Goal: Task Accomplishment & Management: Complete application form

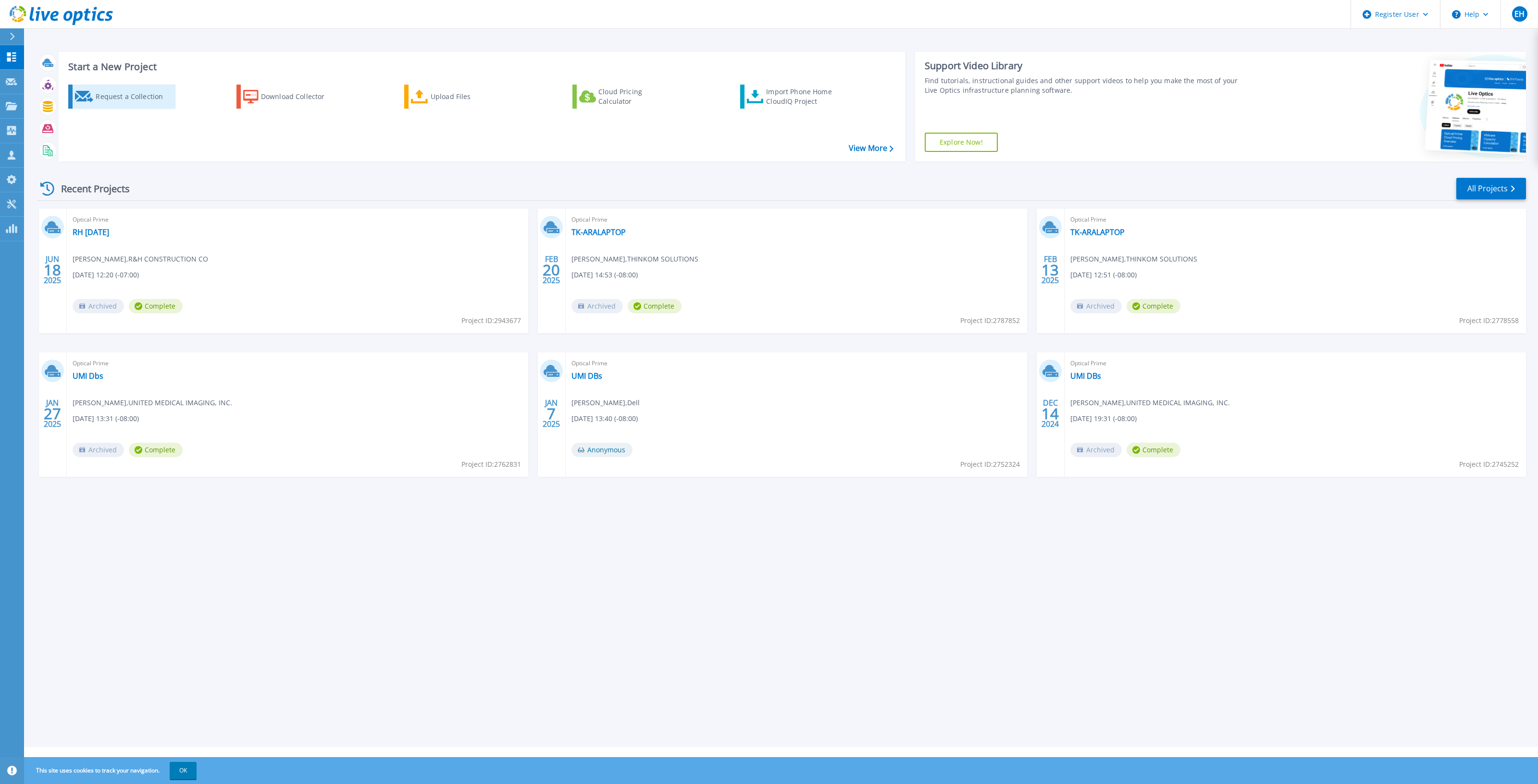
click at [147, 91] on div "Request a Collection" at bounding box center [134, 97] width 77 height 20
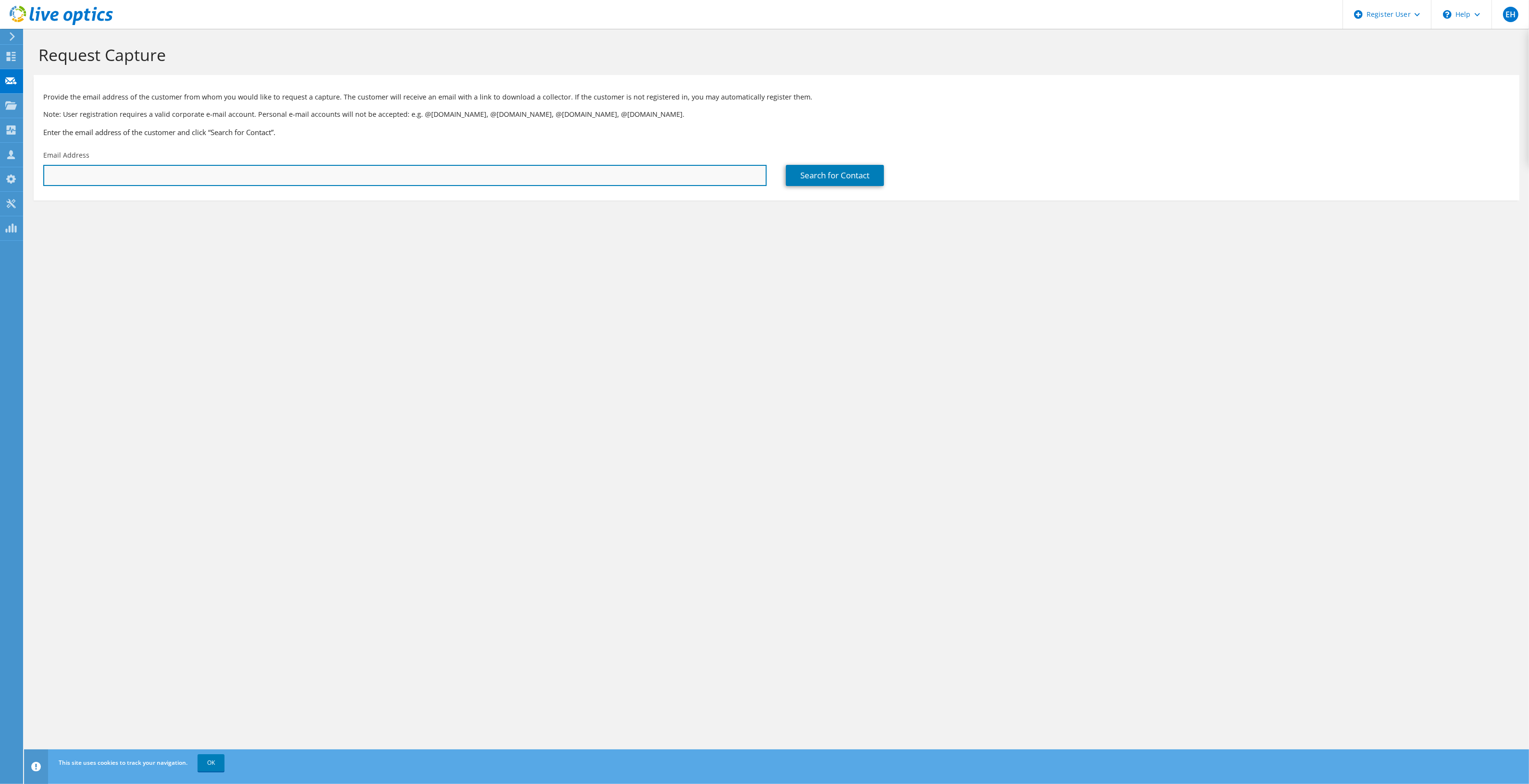
click at [343, 178] on input "text" at bounding box center [405, 176] width 724 height 21
click at [170, 171] on input "David" at bounding box center [405, 176] width 724 height 21
click at [170, 171] on input "David" at bounding box center [405, 176] width 724 height 21
paste input "dhilderbrand@elwood.k12.in.us"
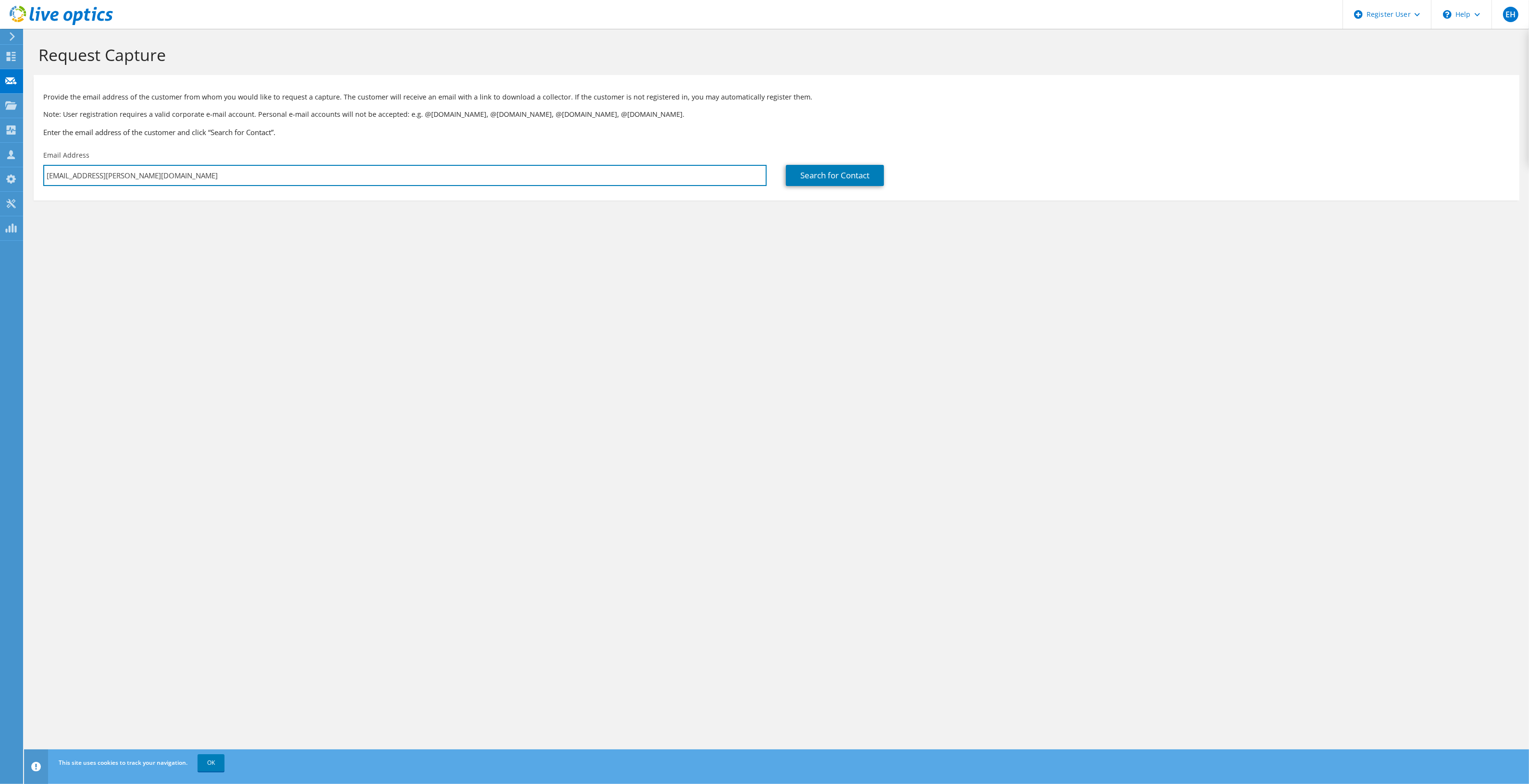
type input "dhilderbrand@elwood.k12.in.us"
click at [266, 219] on section "Request Capture Provide the email address of the customer from whom you would l…" at bounding box center [776, 138] width 1505 height 219
click at [809, 181] on link "Search for Contact" at bounding box center [835, 176] width 98 height 21
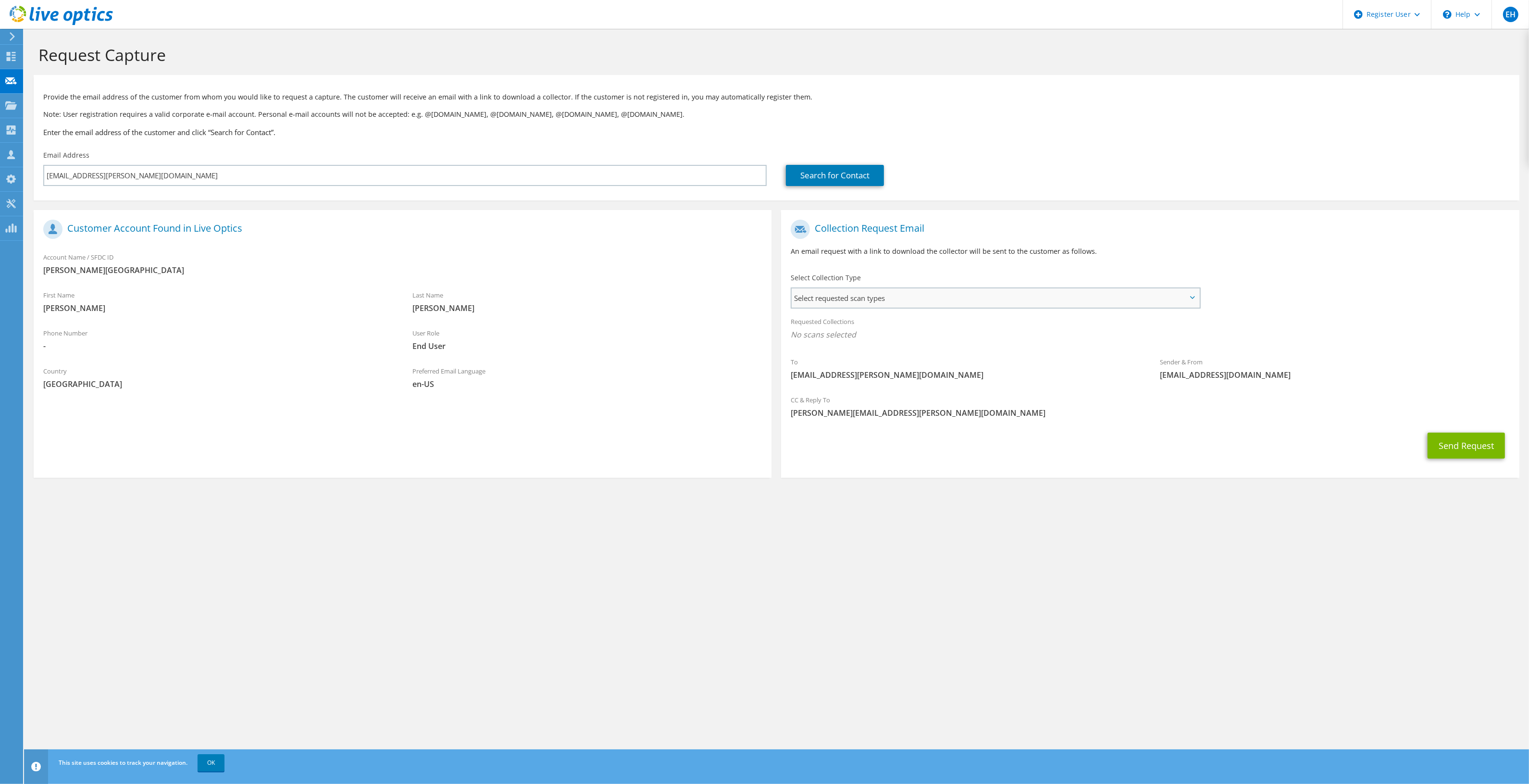
click at [820, 289] on span "Select requested scan types" at bounding box center [994, 298] width 407 height 20
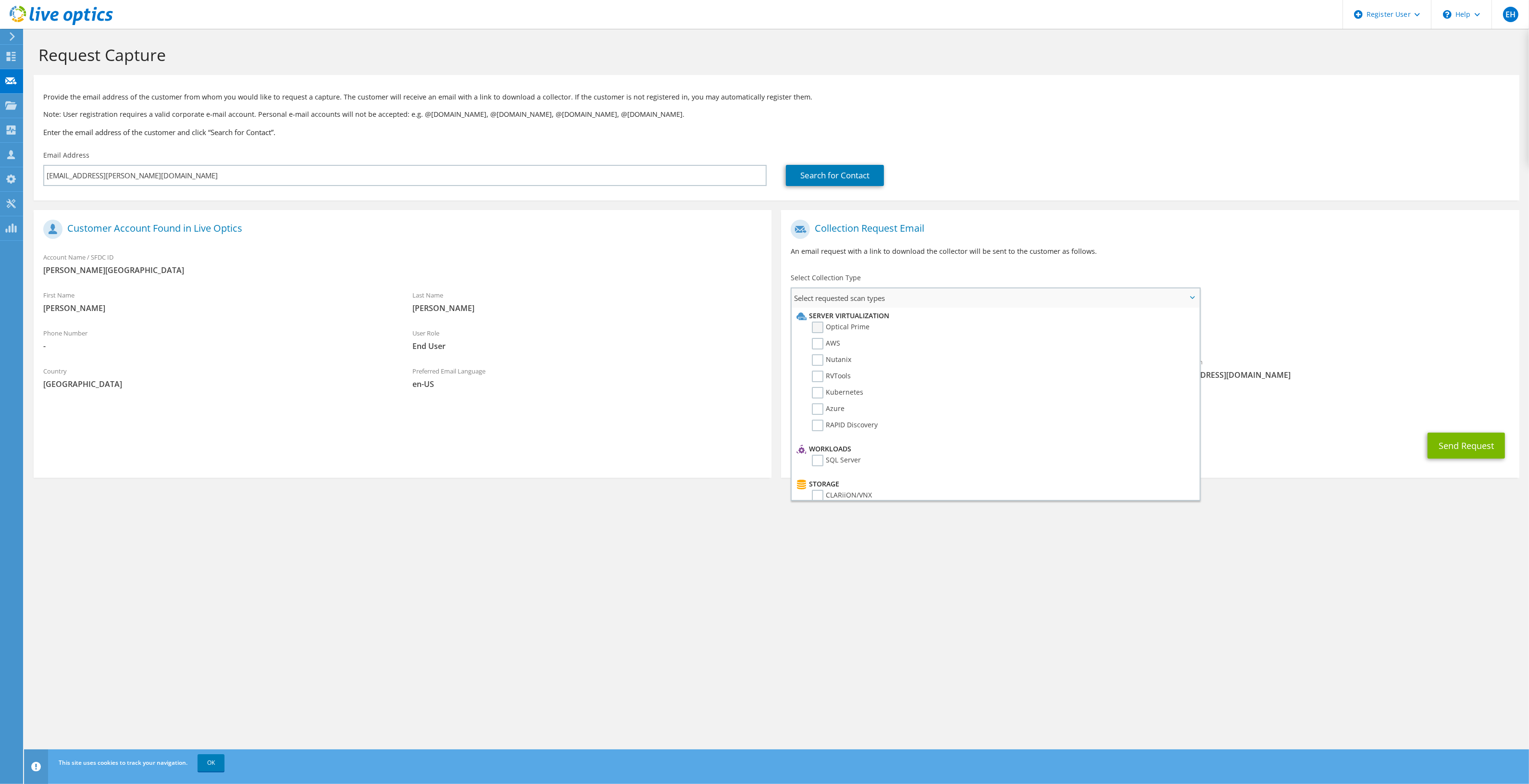
click at [837, 322] on label "Optical Prime" at bounding box center [840, 327] width 58 height 12
click at [0, 0] on input "Optical Prime" at bounding box center [0, 0] width 0 height 0
click at [813, 443] on label "SC" at bounding box center [822, 448] width 22 height 12
click at [0, 0] on input "SC" at bounding box center [0, 0] width 0 height 0
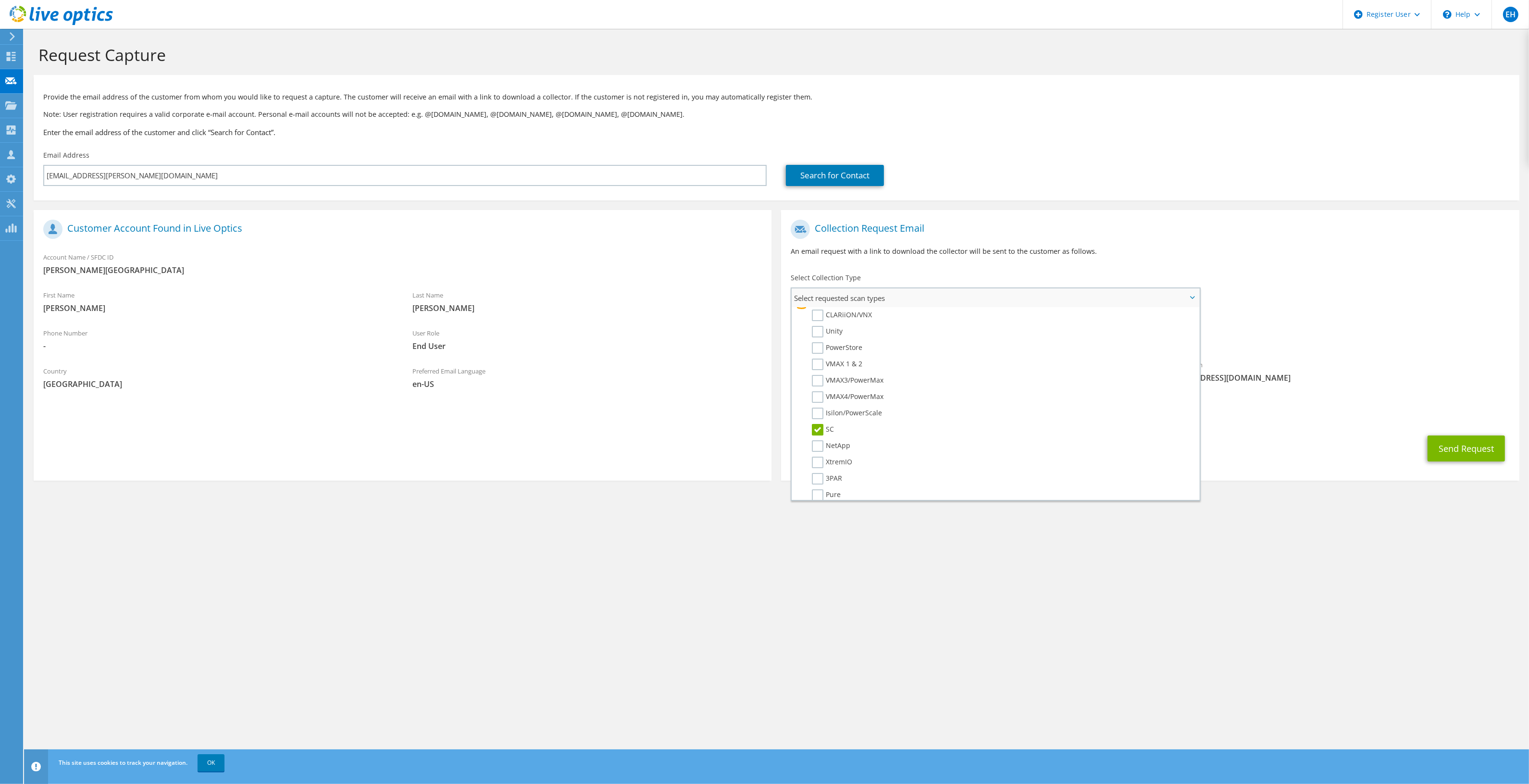
scroll to position [241, 0]
click at [1002, 582] on div "Request Capture Provide the email address of the customer from whom you would l…" at bounding box center [776, 406] width 1505 height 755
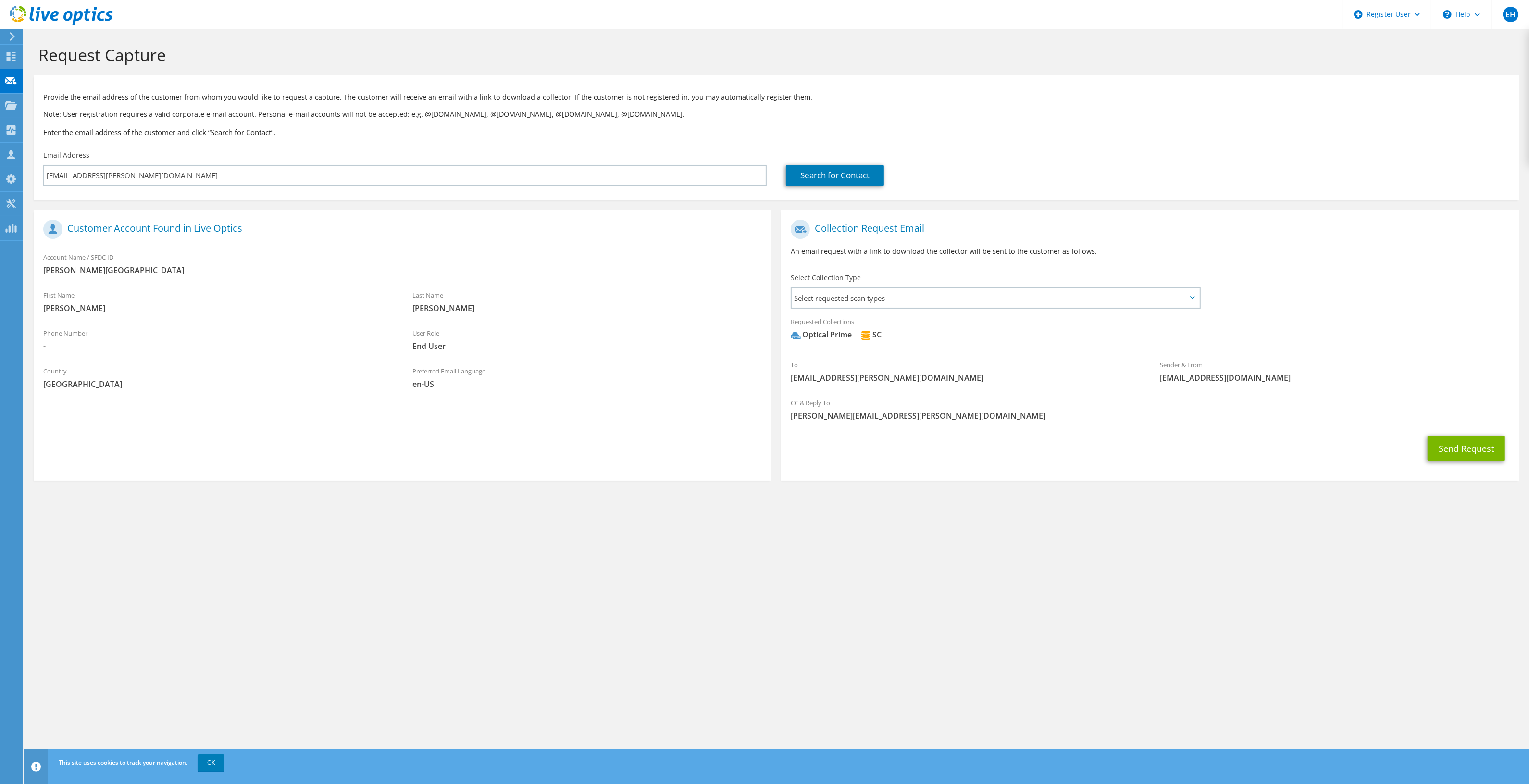
click at [200, 775] on div "This site uses cookies to track your navigation. OK" at bounding box center [794, 763] width 1476 height 27
click at [205, 758] on link "OK" at bounding box center [210, 762] width 27 height 17
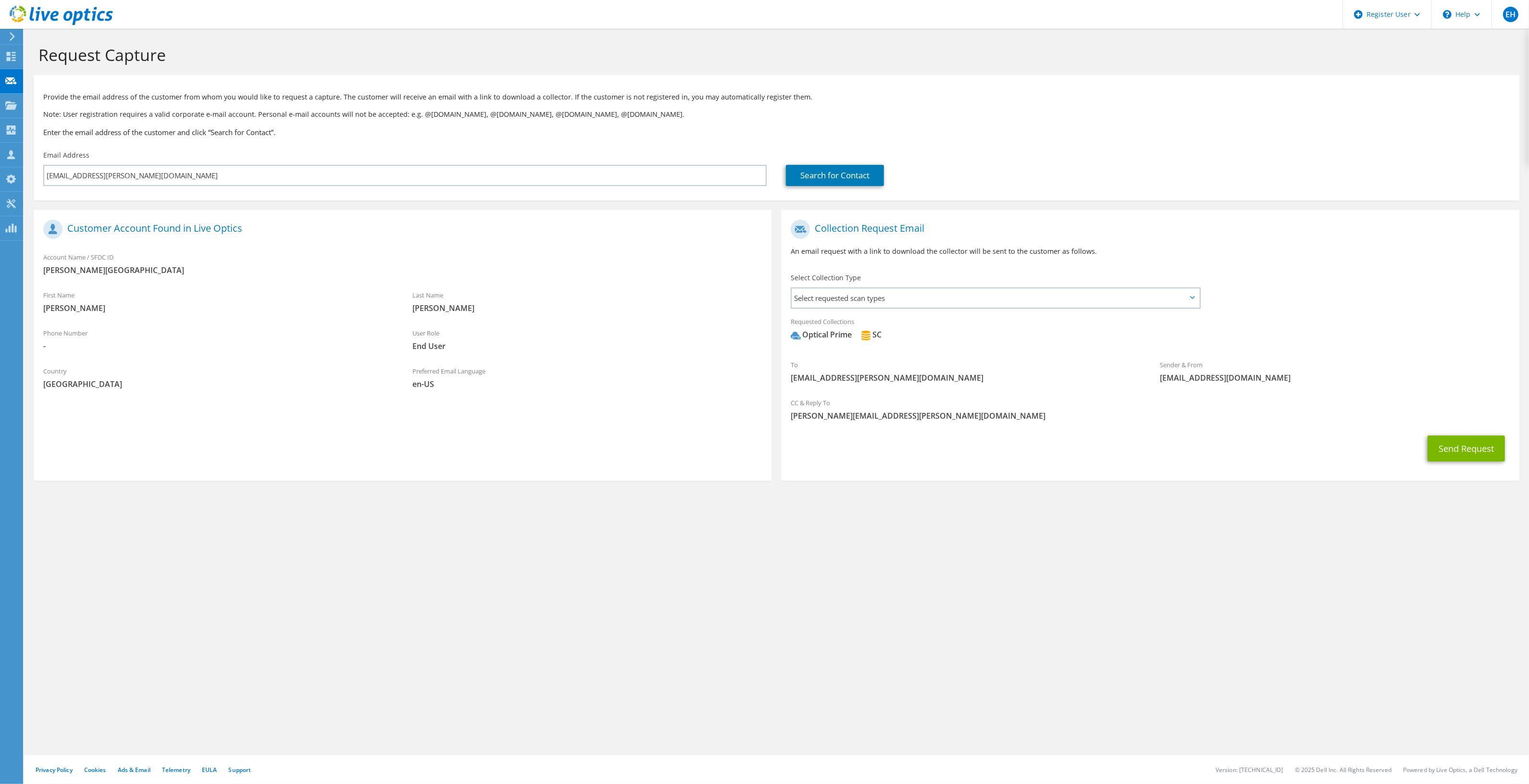
click at [18, 15] on icon at bounding box center [61, 15] width 103 height 20
